Goal: Information Seeking & Learning: Learn about a topic

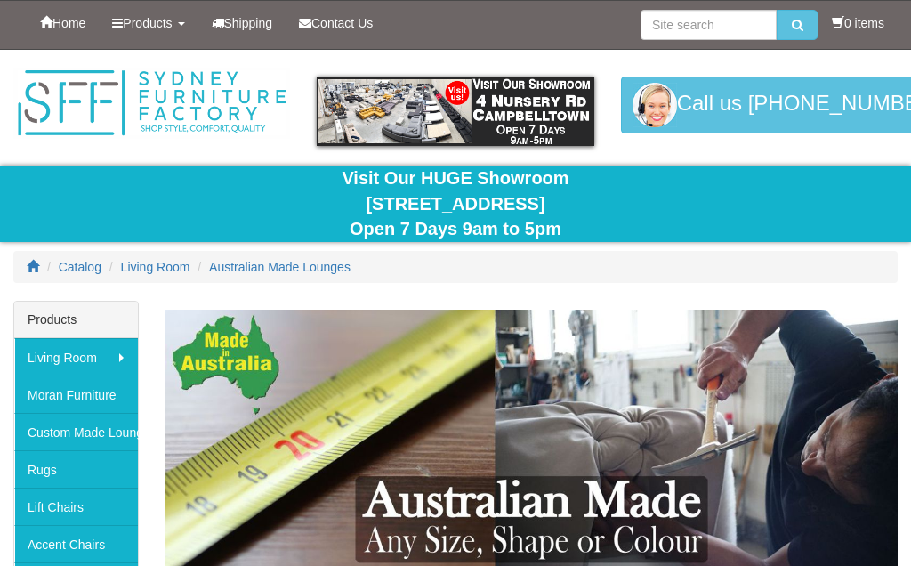
click at [94, 434] on link "Custom Made Lounges" at bounding box center [76, 431] width 124 height 37
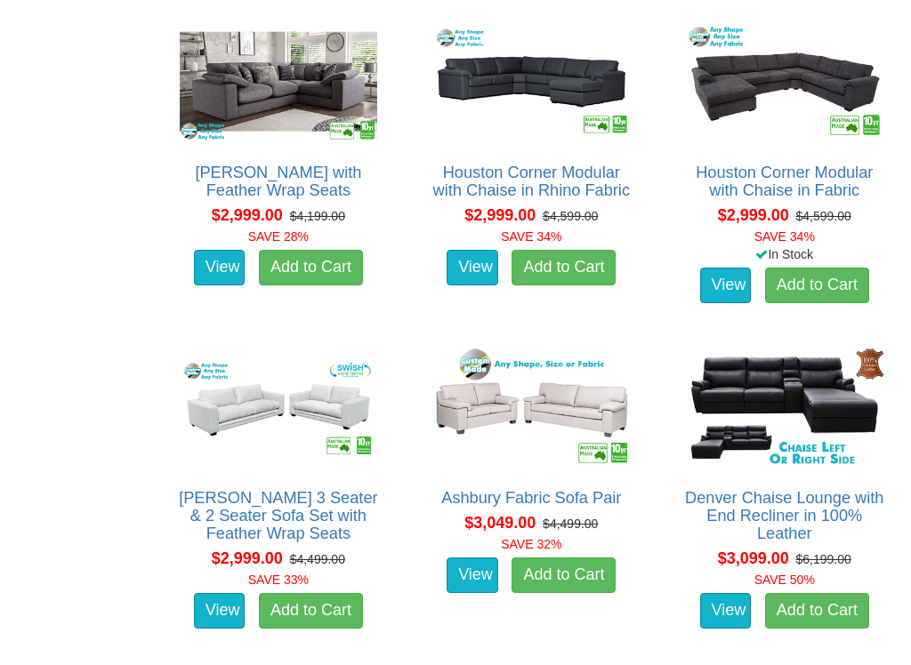
scroll to position [3962, 0]
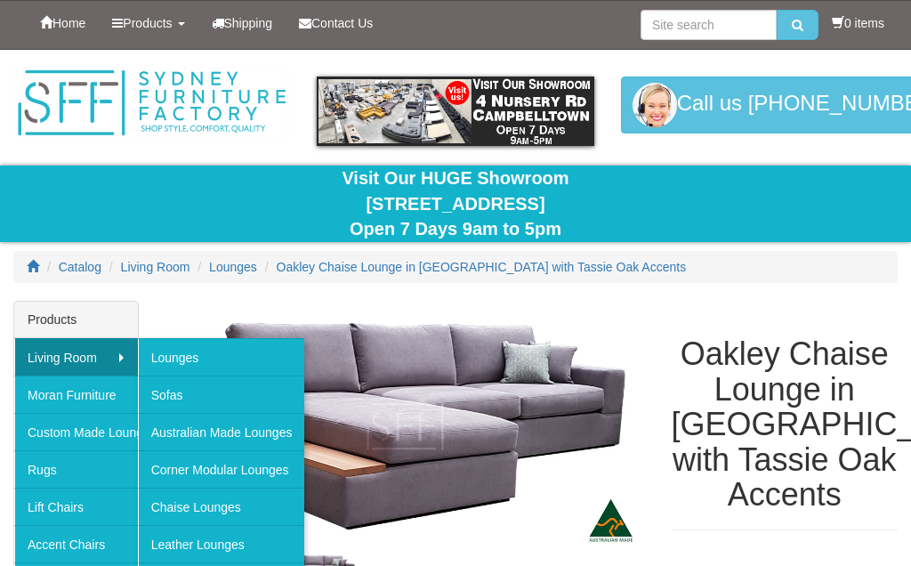
click at [241, 390] on link "Sofas" at bounding box center [221, 393] width 167 height 37
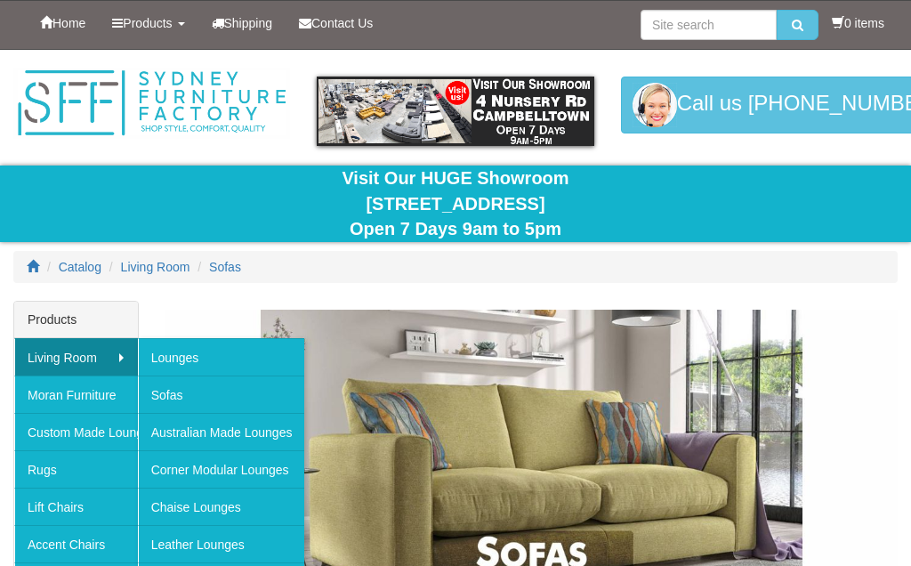
click at [234, 434] on link "Australian Made Lounges" at bounding box center [221, 431] width 167 height 37
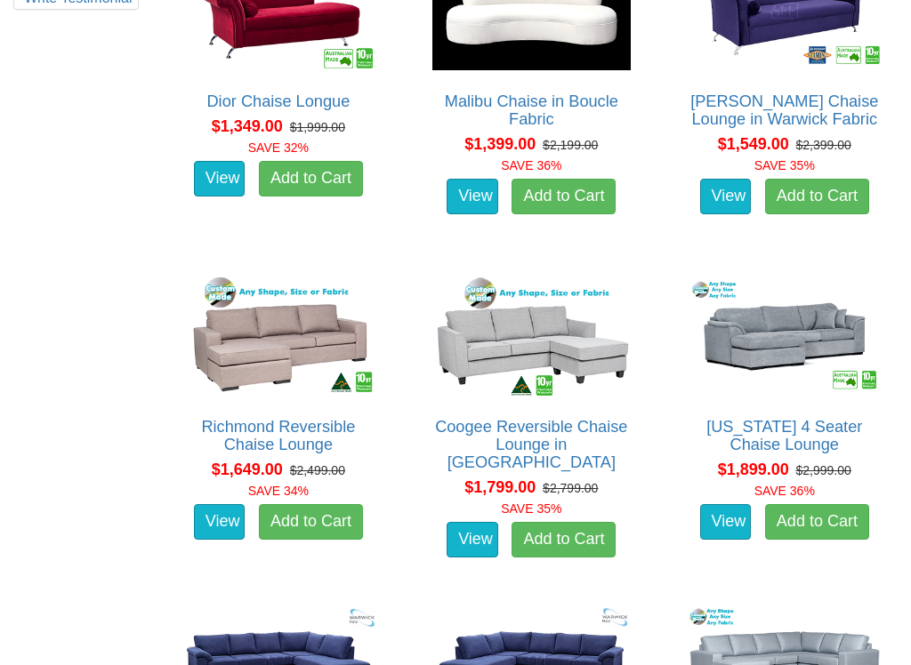
scroll to position [1120, 0]
click at [791, 366] on img at bounding box center [784, 336] width 206 height 127
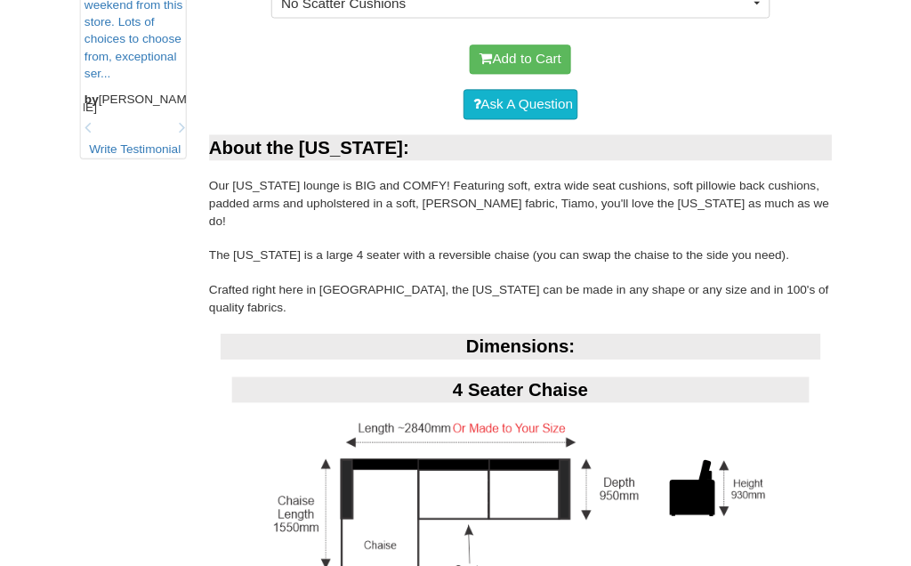
scroll to position [964, 0]
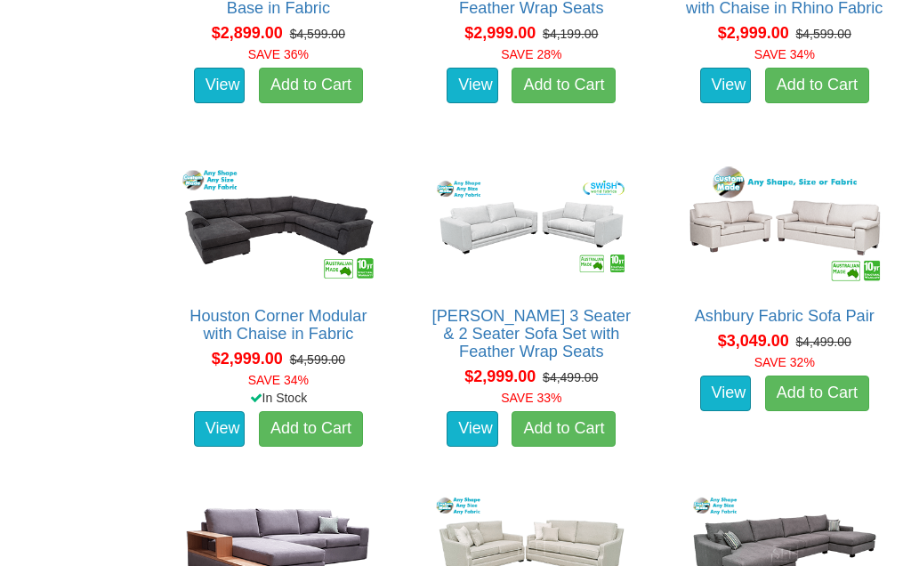
scroll to position [3508, 0]
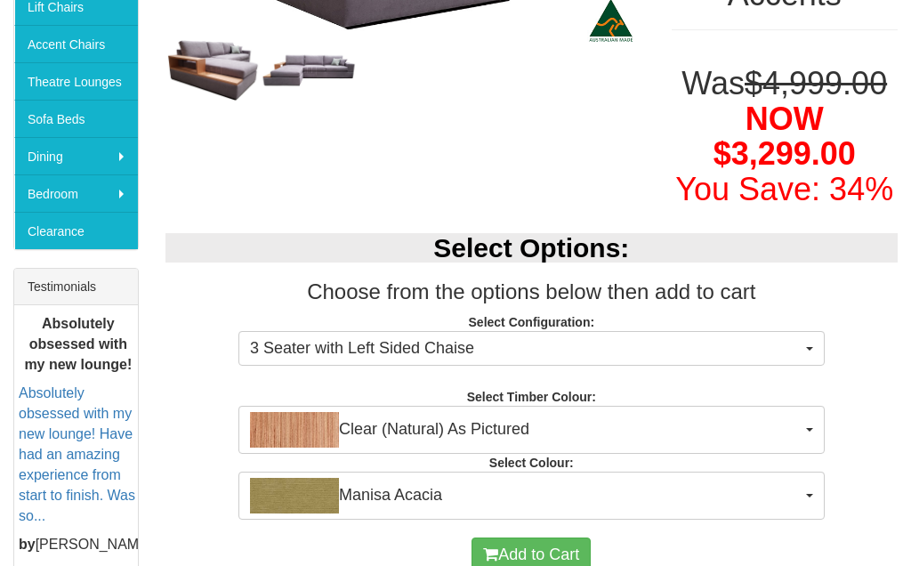
scroll to position [497, 0]
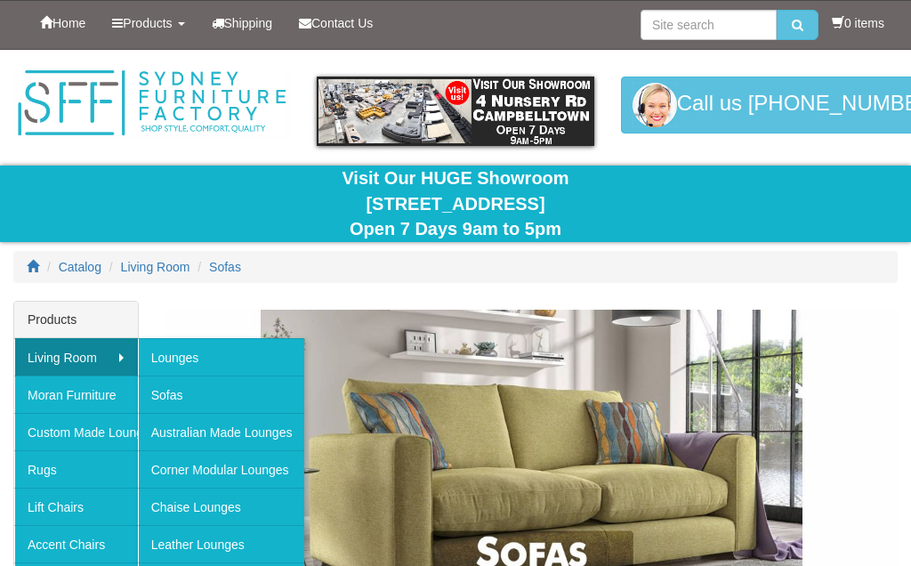
click at [267, 352] on link "Lounges" at bounding box center [221, 356] width 167 height 37
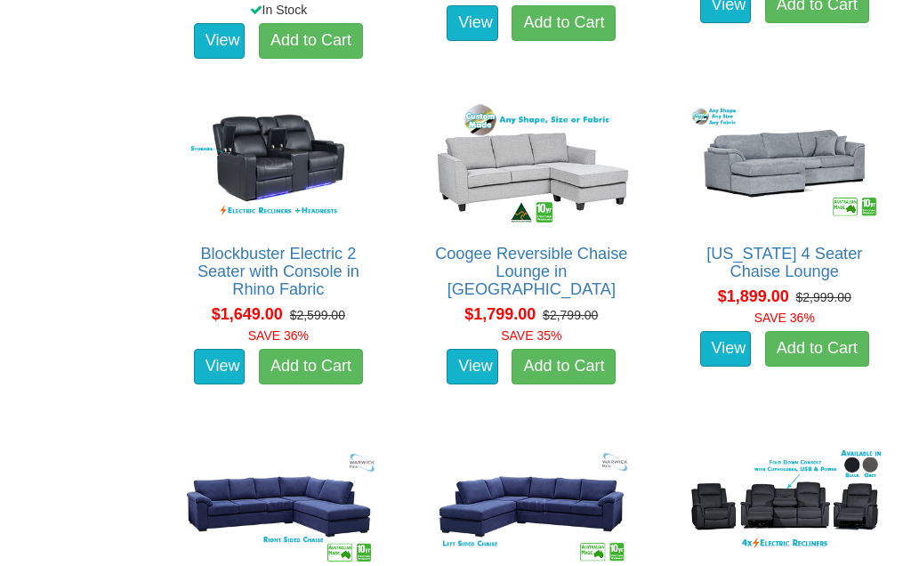
scroll to position [1946, 0]
